Goal: Task Accomplishment & Management: Contribute content

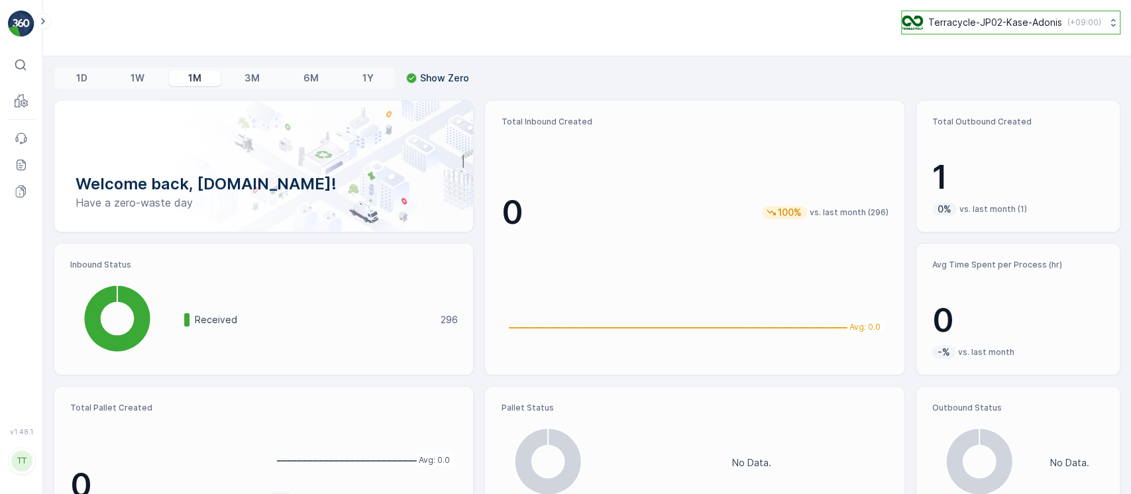
click at [957, 28] on p "Terracycle-JP02-Kase-Adonis" at bounding box center [995, 22] width 134 height 13
type input "8"
click at [944, 97] on span "America/Chicago (-05:00)" at bounding box center [985, 93] width 150 height 11
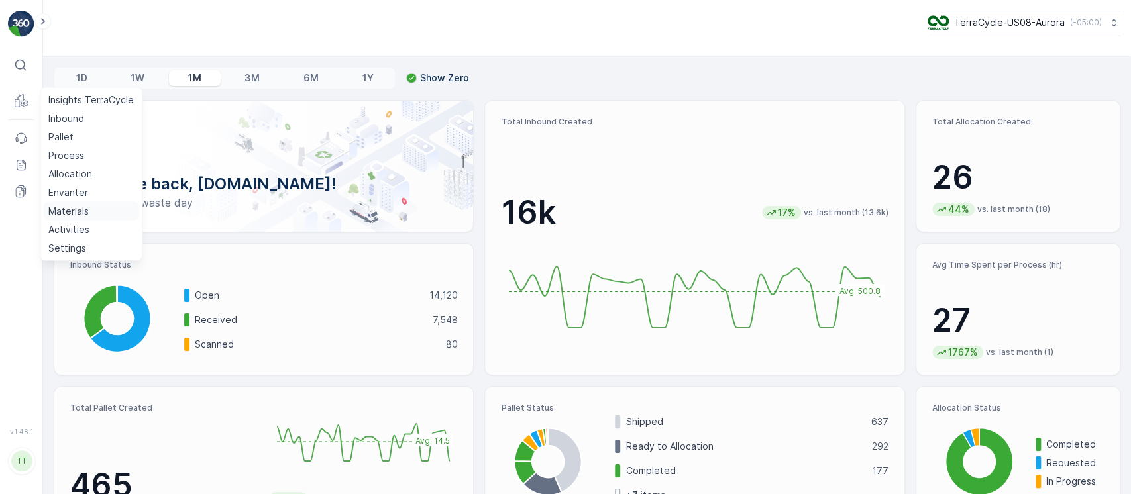
click at [80, 207] on p "Materials" at bounding box center [68, 211] width 40 height 13
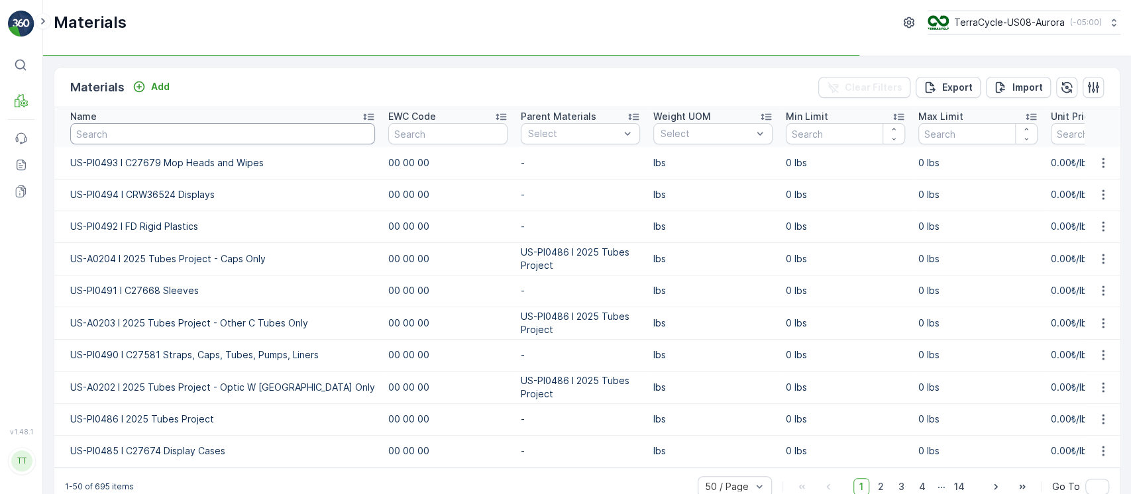
click at [238, 131] on input "text" at bounding box center [222, 133] width 305 height 21
type input "p"
click at [238, 131] on input "p" at bounding box center [222, 133] width 305 height 21
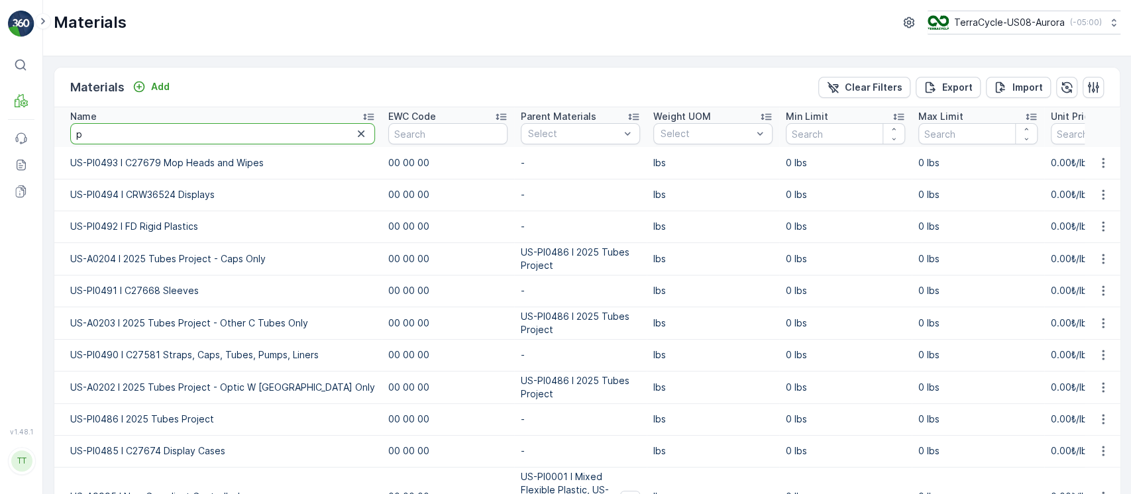
click at [238, 131] on input "p" at bounding box center [222, 133] width 305 height 21
type input "produc"
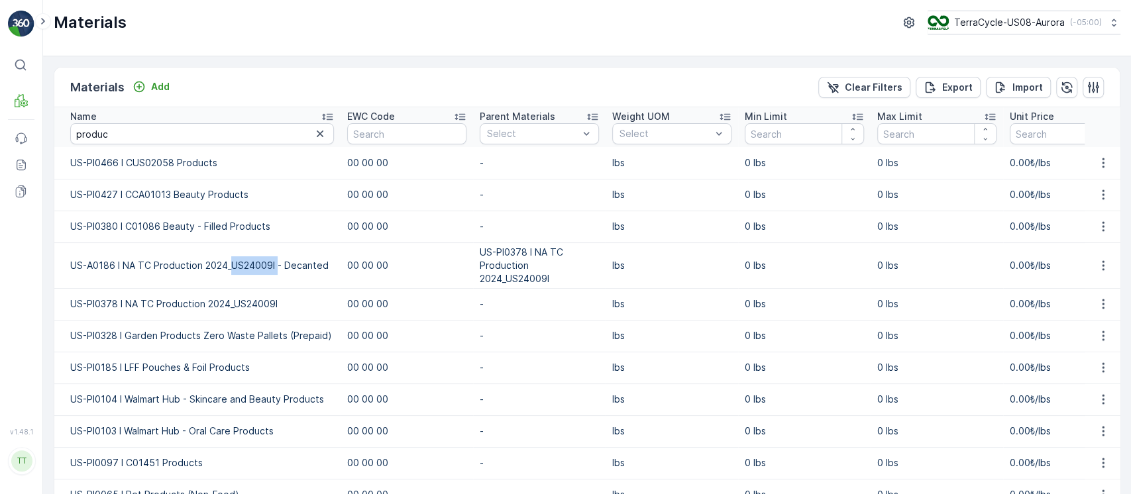
drag, startPoint x: 276, startPoint y: 266, endPoint x: 233, endPoint y: 261, distance: 43.4
click at [233, 261] on td "US-A0186 I NA TC Production 2024_US24009I - Decanted" at bounding box center [197, 265] width 286 height 46
click at [309, 281] on td "US-A0186 I NA TC Production 2024_US24009I - Decanted" at bounding box center [197, 265] width 286 height 46
drag, startPoint x: 233, startPoint y: 267, endPoint x: 274, endPoint y: 266, distance: 41.7
click at [274, 266] on td "US-A0186 I NA TC Production 2024_US24009I - Decanted" at bounding box center [197, 265] width 286 height 46
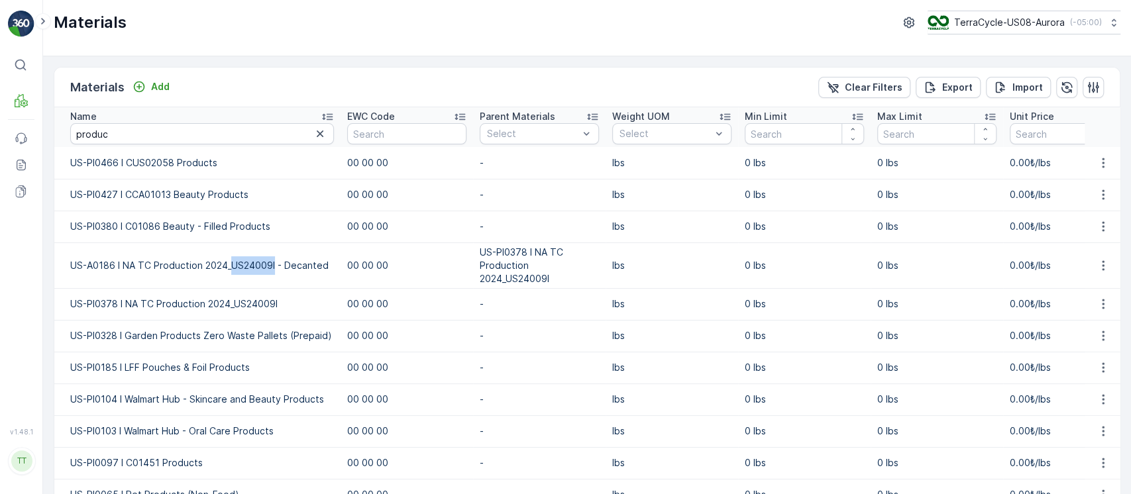
copy td "US24009I"
click at [187, 268] on td "US-A0186 I NA TC Production 2024_US24009I - Decanted" at bounding box center [197, 265] width 286 height 46
click at [159, 302] on td "US-PI0378 I NA TC Production 2024_US24009I" at bounding box center [197, 304] width 286 height 32
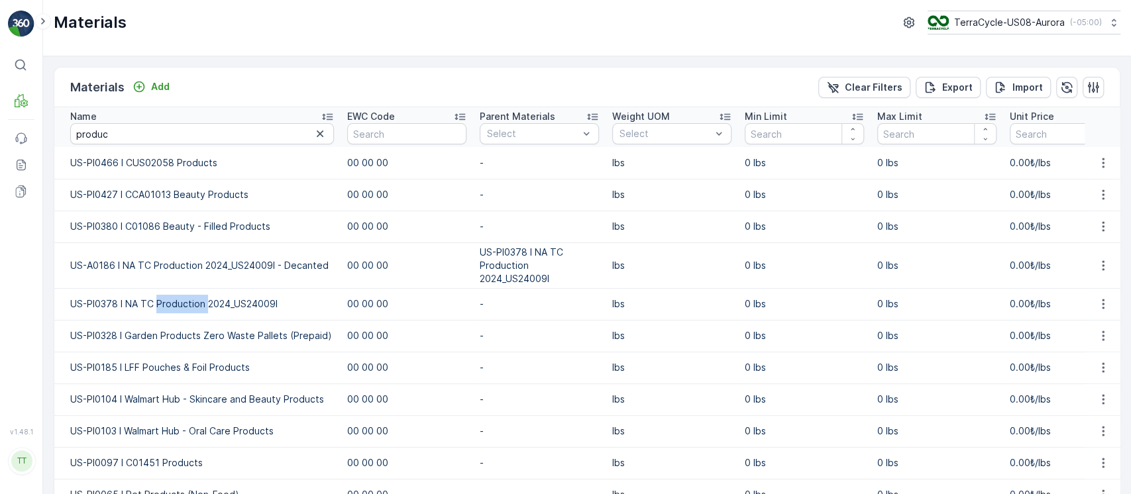
click at [159, 302] on td "US-PI0378 I NA TC Production 2024_US24009I" at bounding box center [197, 304] width 286 height 32
copy td "US-PI0378 I NA TC Production 2024_US24009I"
click at [154, 83] on p "Add" at bounding box center [160, 86] width 19 height 13
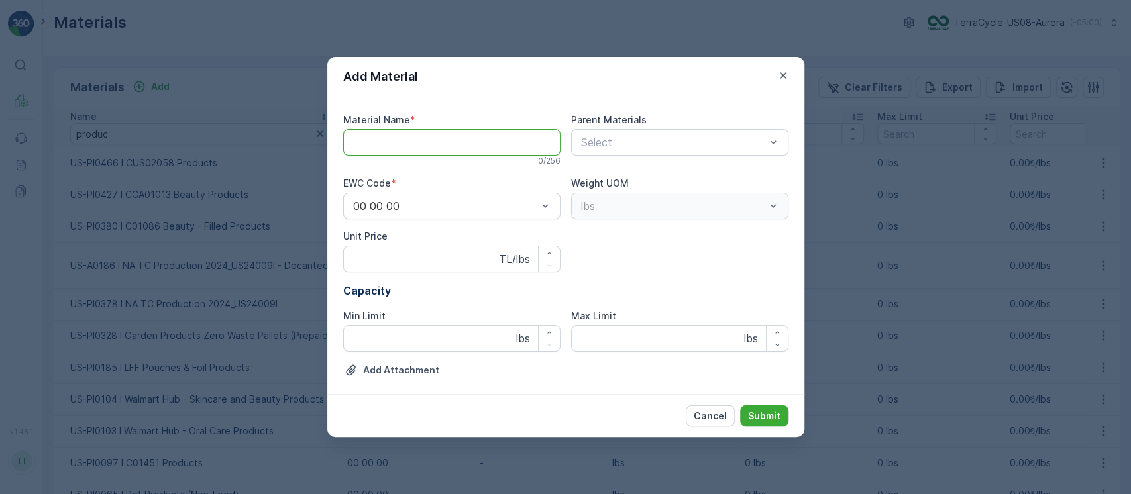
click at [409, 141] on Name "Material Name" at bounding box center [451, 142] width 217 height 27
paste Name "US-PI0501 I NA TC Production 2025"
type Name "US-PI0501 I NA TC Production 2025"
click at [774, 421] on p "Submit" at bounding box center [764, 415] width 32 height 13
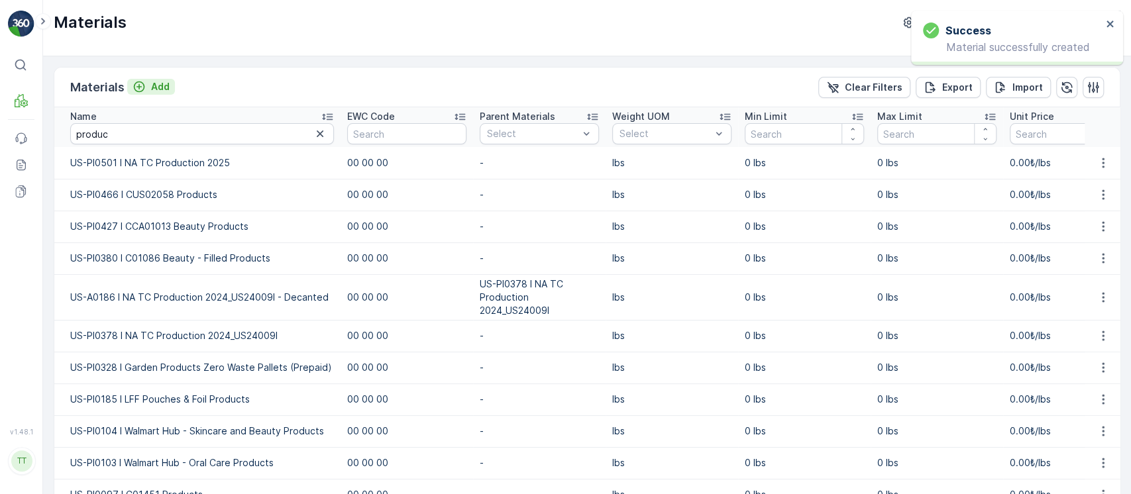
click at [154, 86] on p "Add" at bounding box center [160, 86] width 19 height 13
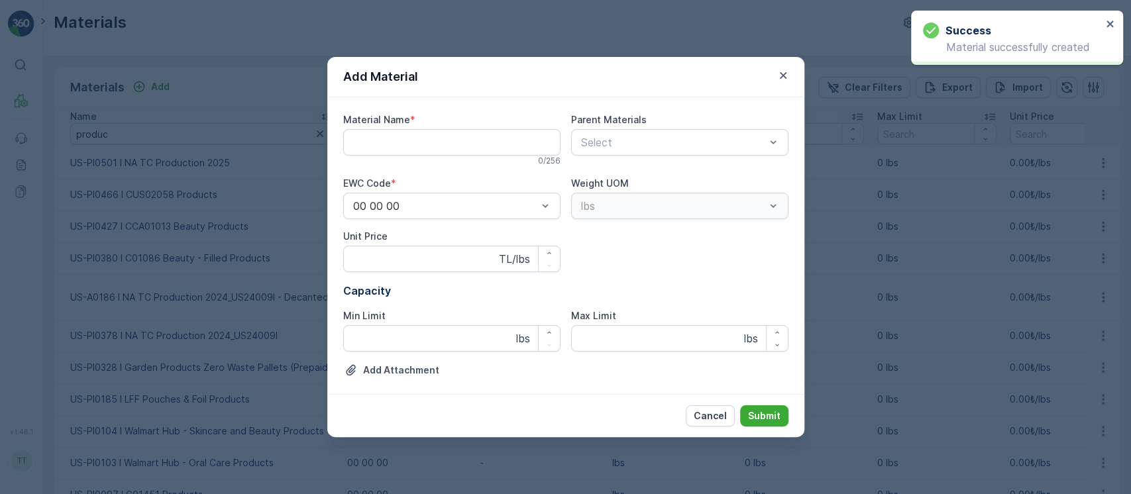
click at [417, 152] on Name "Material Name" at bounding box center [451, 142] width 217 height 27
paste Name "US-A0205 I NA TC Production 2025"
type Name "US-A0205 I NA TC Production 2025"
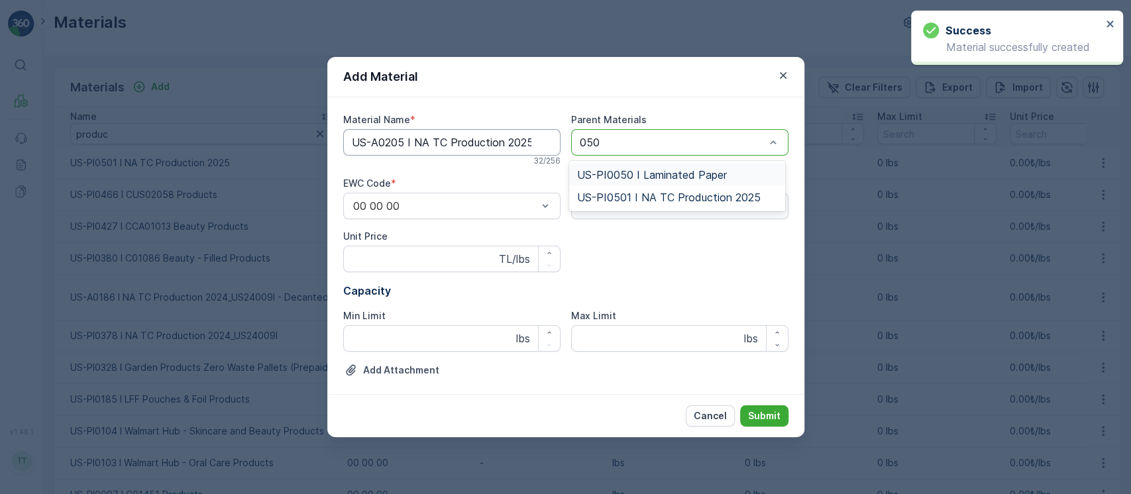
type input "0501"
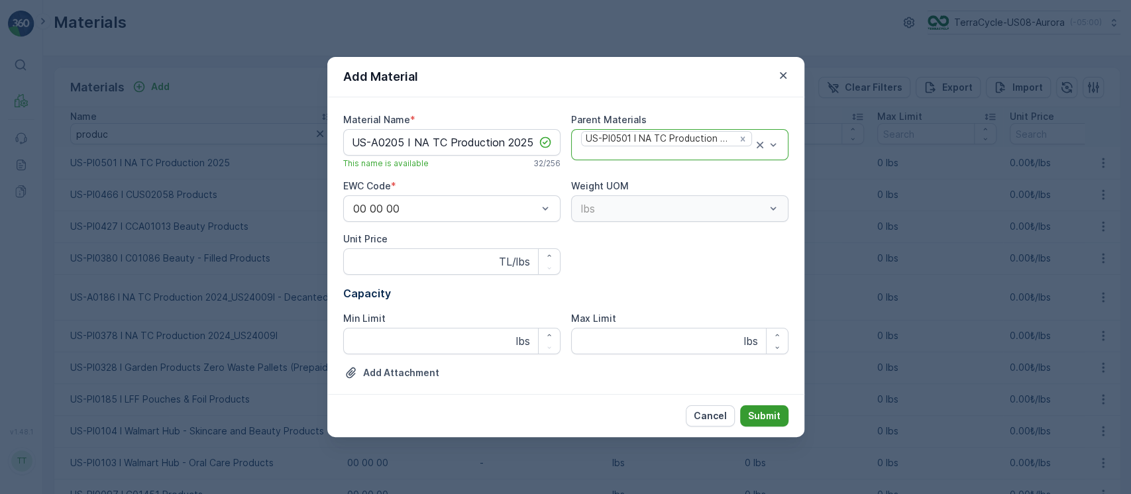
click at [763, 411] on p "Submit" at bounding box center [764, 415] width 32 height 13
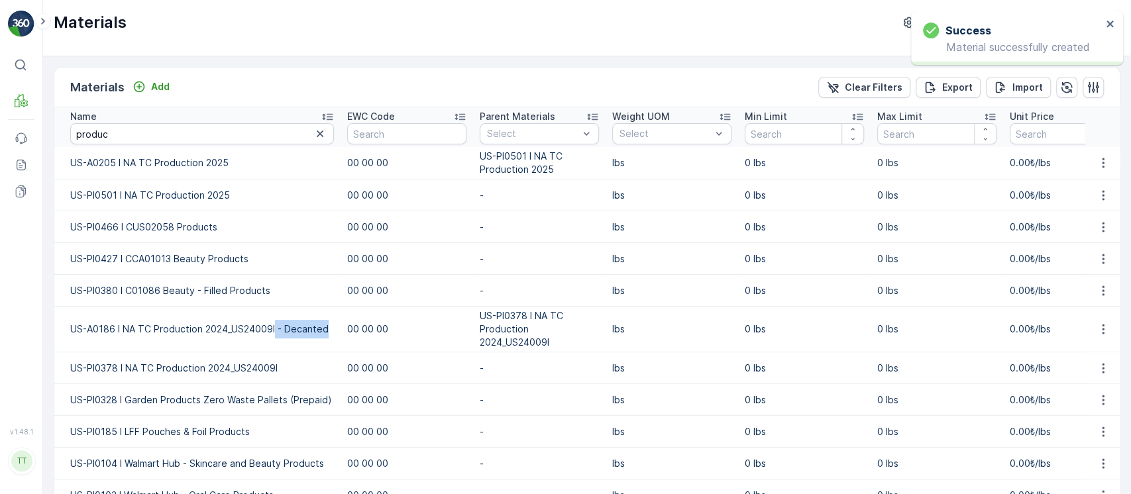
drag, startPoint x: 325, startPoint y: 327, endPoint x: 274, endPoint y: 335, distance: 50.9
click at [274, 335] on td "US-A0186 I NA TC Production 2024_US24009I - Decanted" at bounding box center [197, 330] width 286 height 46
copy td "- Decanted"
click at [1107, 168] on button "button" at bounding box center [1103, 163] width 24 height 16
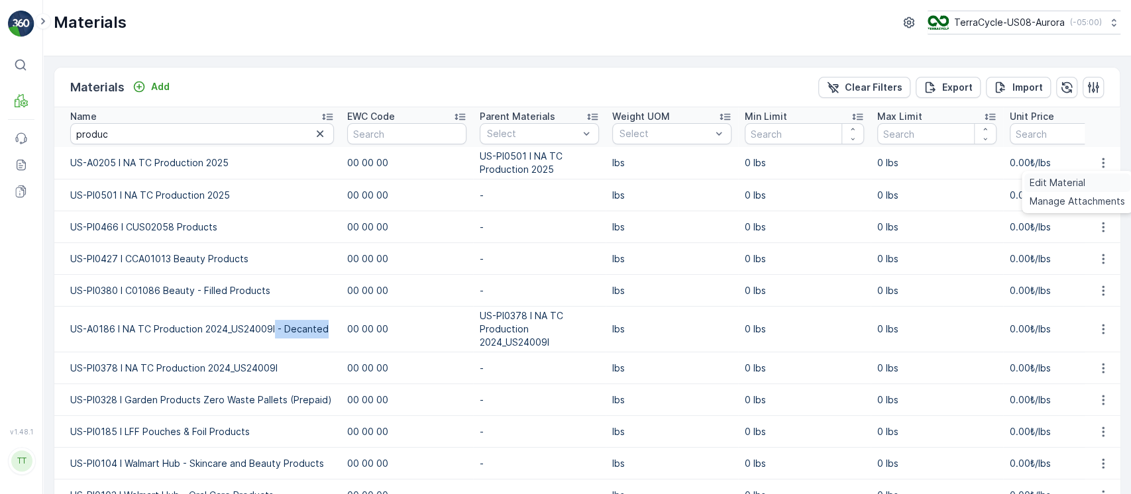
click at [1070, 184] on span "Edit Material" at bounding box center [1058, 182] width 56 height 13
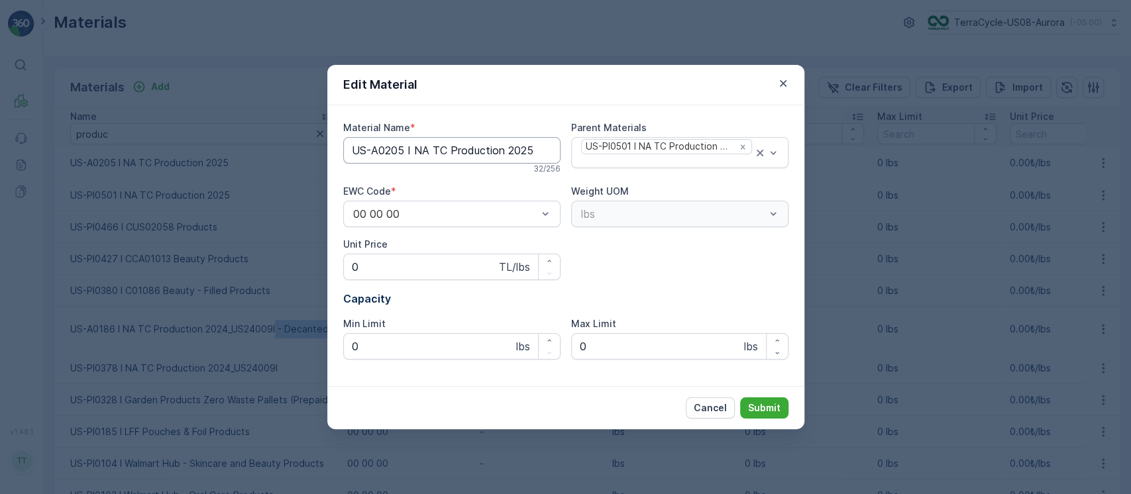
type Name "US-A0205 I NA TC Production 2025"
type Price "0"
type Limit "0"
click at [529, 153] on Name "US-A0205 I NA TC Production 2025" at bounding box center [451, 150] width 217 height 27
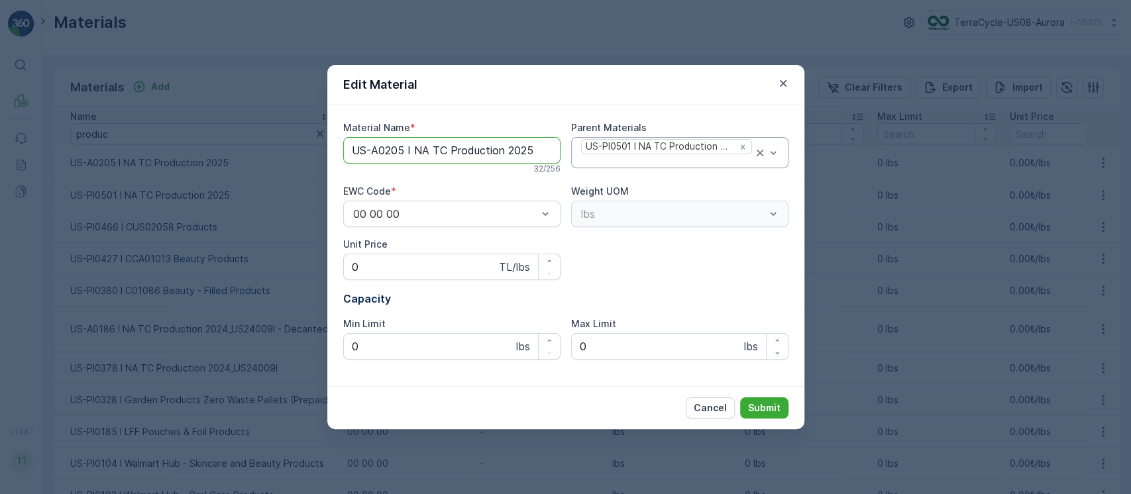
paste Name "- Decanted"
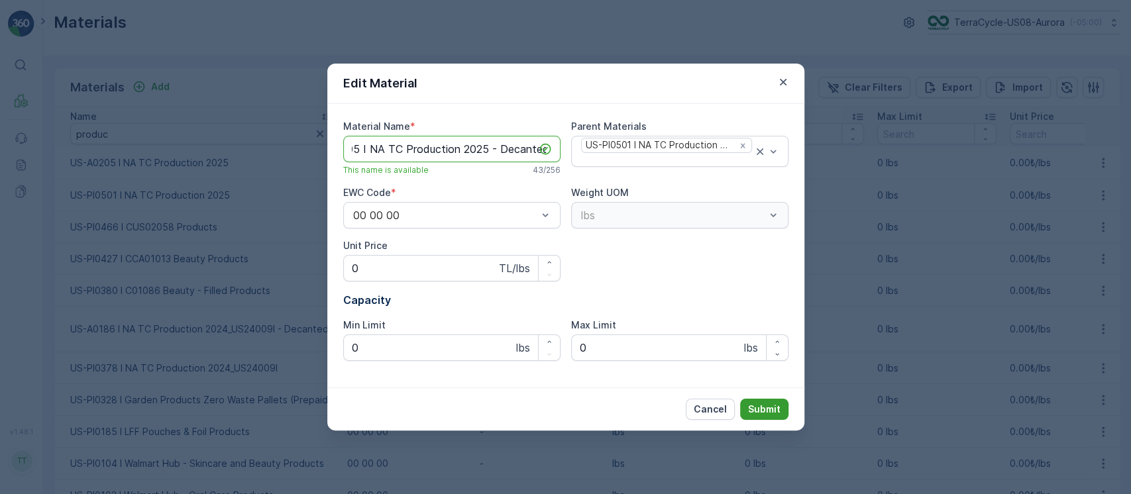
type Name "US-A0205 I NA TC Production 2025 - Decanted"
click at [763, 414] on p "Submit" at bounding box center [764, 409] width 32 height 13
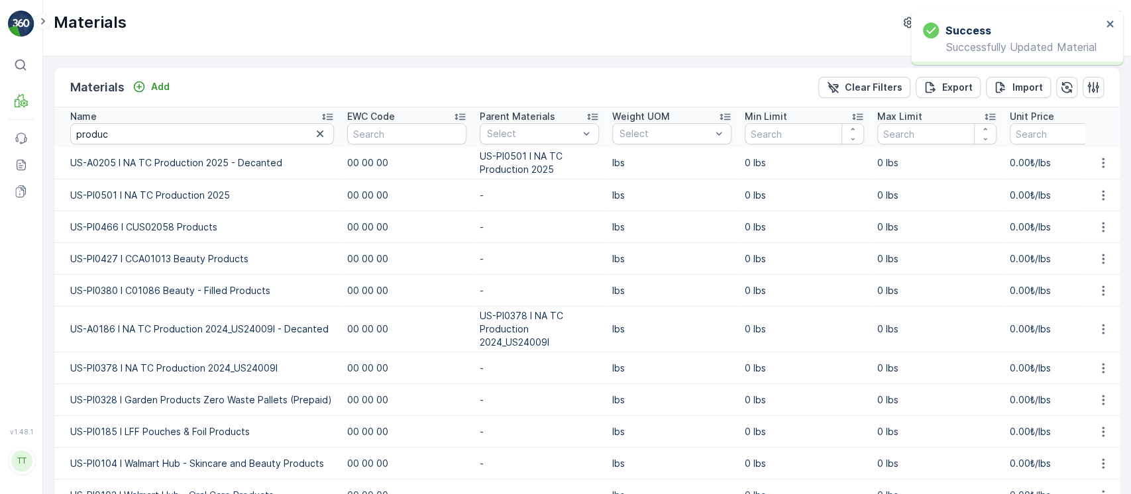
click at [180, 195] on td "US-PI0501 I NA TC Production 2025" at bounding box center [197, 196] width 286 height 32
copy td "US-PI0501 I NA TC Production 2025"
click at [173, 164] on td "US-A0205 I NA TC Production 2025 - Decanted" at bounding box center [197, 163] width 286 height 32
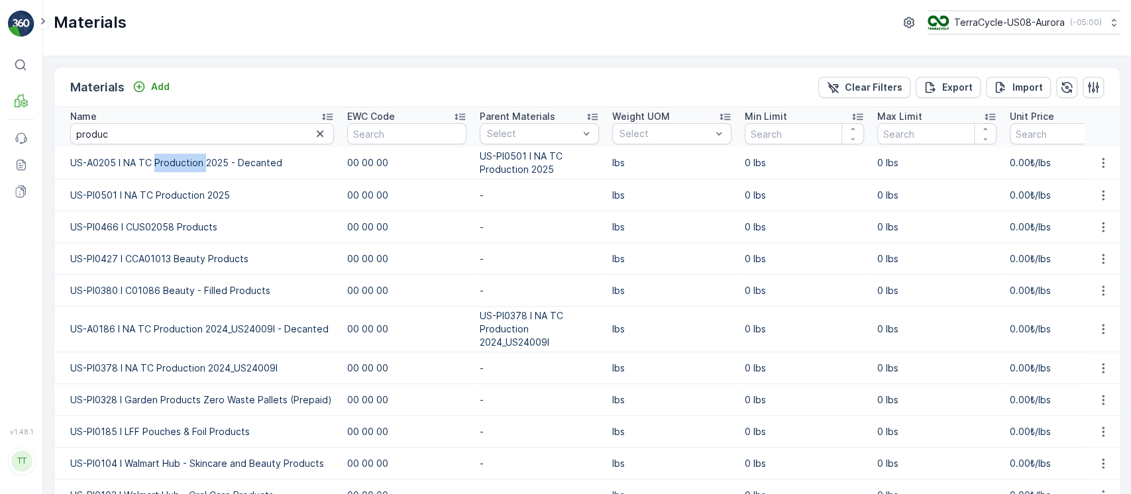
click at [173, 164] on td "US-A0205 I NA TC Production 2025 - Decanted" at bounding box center [197, 163] width 286 height 32
copy td "US-A0205 I NA TC Production 2025 - Decanted"
click at [148, 126] on input "produc" at bounding box center [202, 133] width 264 height 21
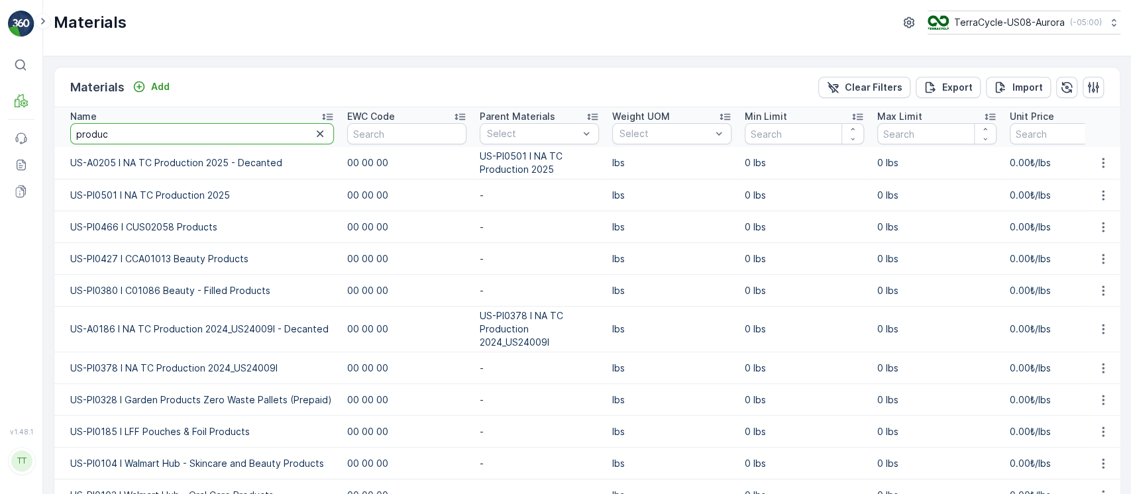
click at [148, 126] on input "produc" at bounding box center [202, 133] width 264 height 21
paste input "A0157"
type input "A0157"
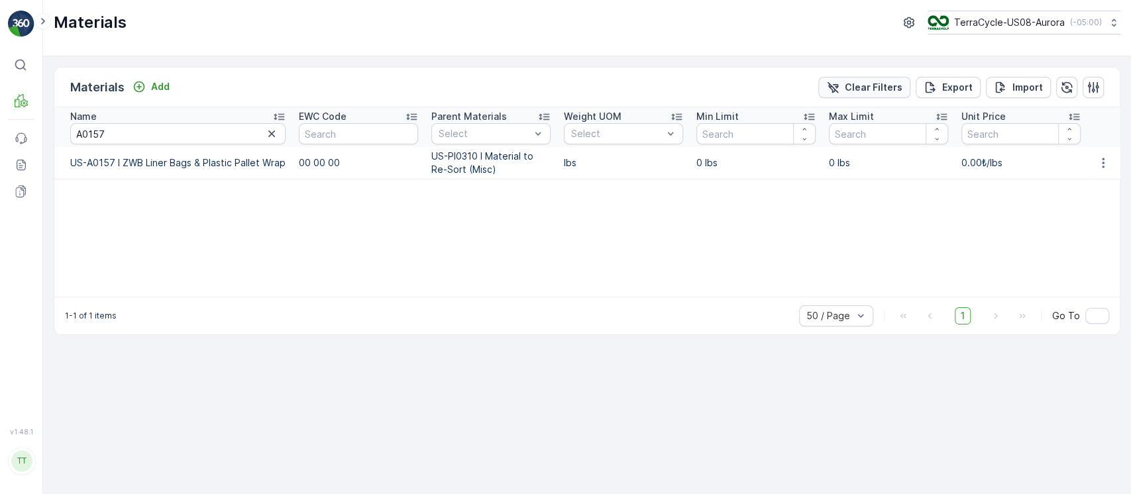
click at [856, 82] on p "Clear Filters" at bounding box center [874, 87] width 58 height 13
